Goal: Find specific page/section: Find specific page/section

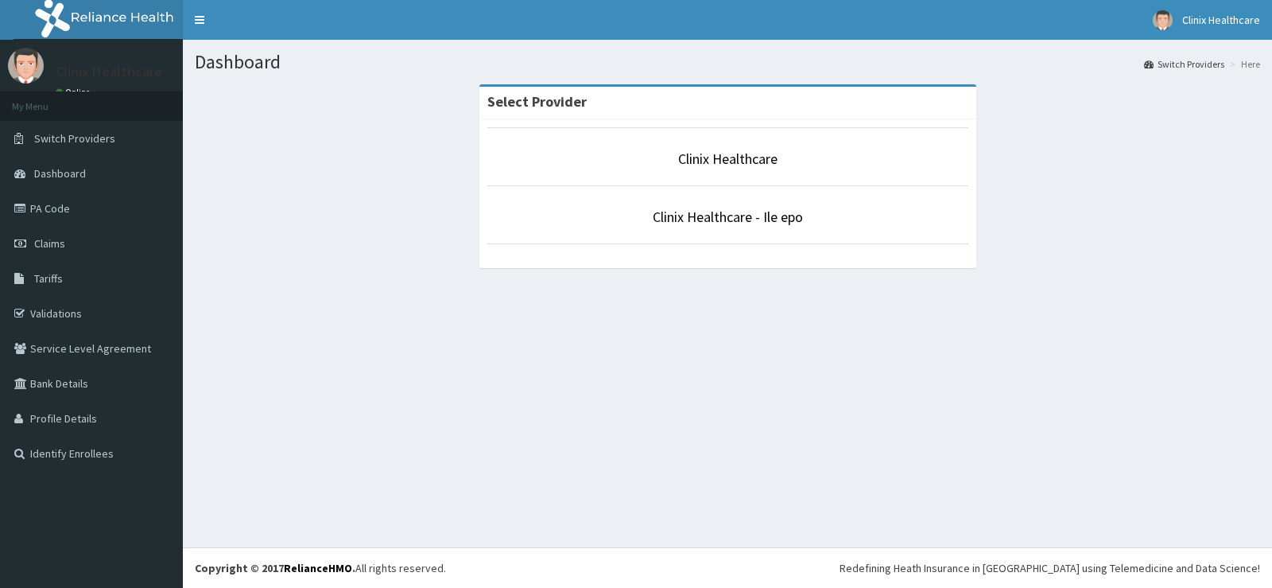
click at [712, 170] on li "Clinix Healthcare" at bounding box center [727, 156] width 481 height 59
click at [716, 153] on link "Clinix Healthcare" at bounding box center [727, 158] width 99 height 18
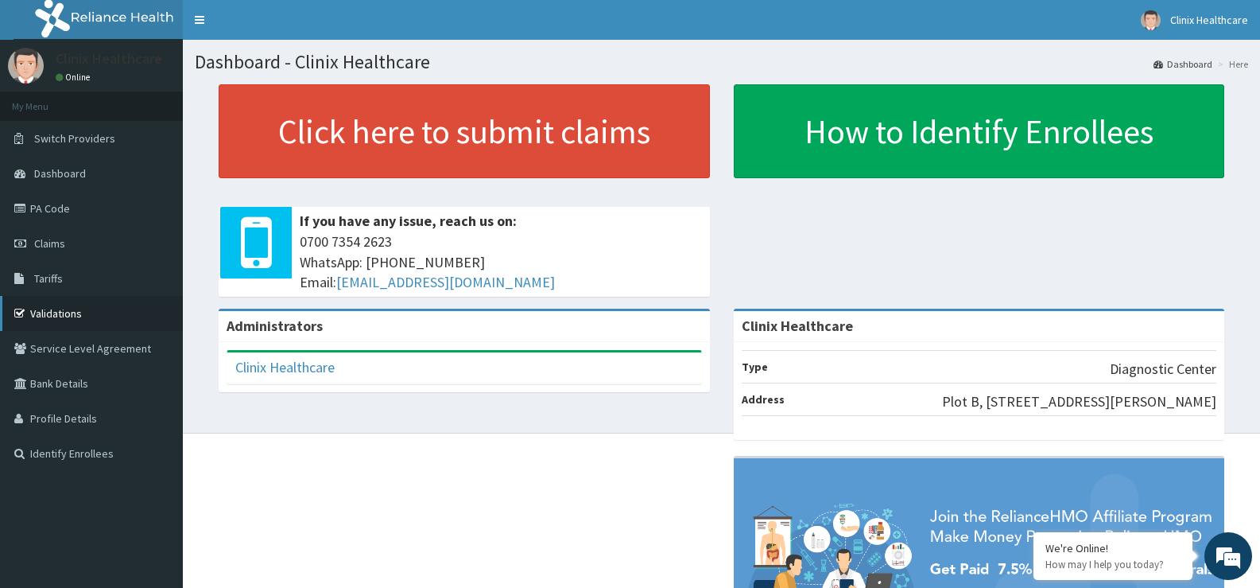
click at [52, 310] on link "Validations" at bounding box center [91, 313] width 183 height 35
